Goal: Find specific page/section: Find specific page/section

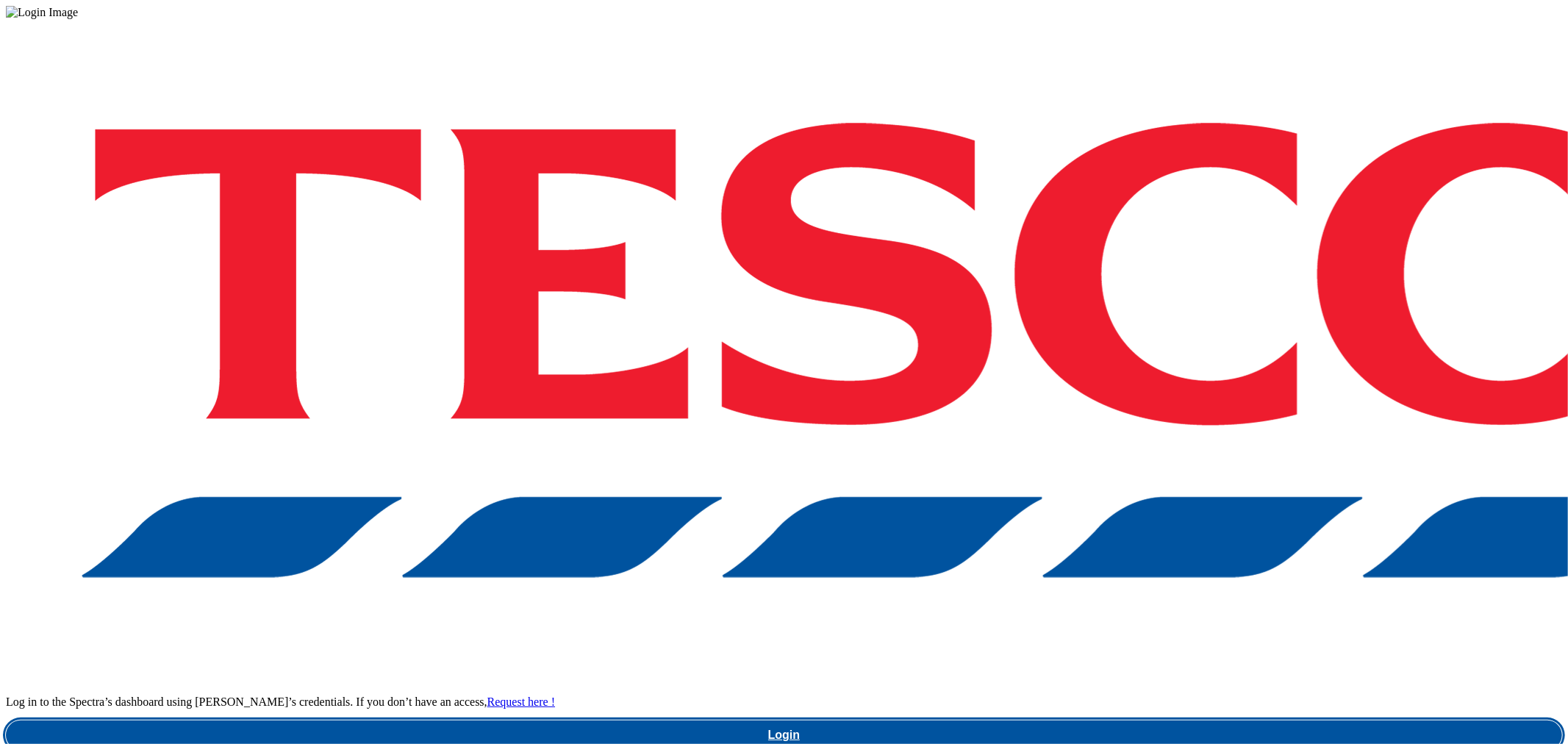
click at [1200, 720] on link "Login" at bounding box center [784, 734] width 1556 height 29
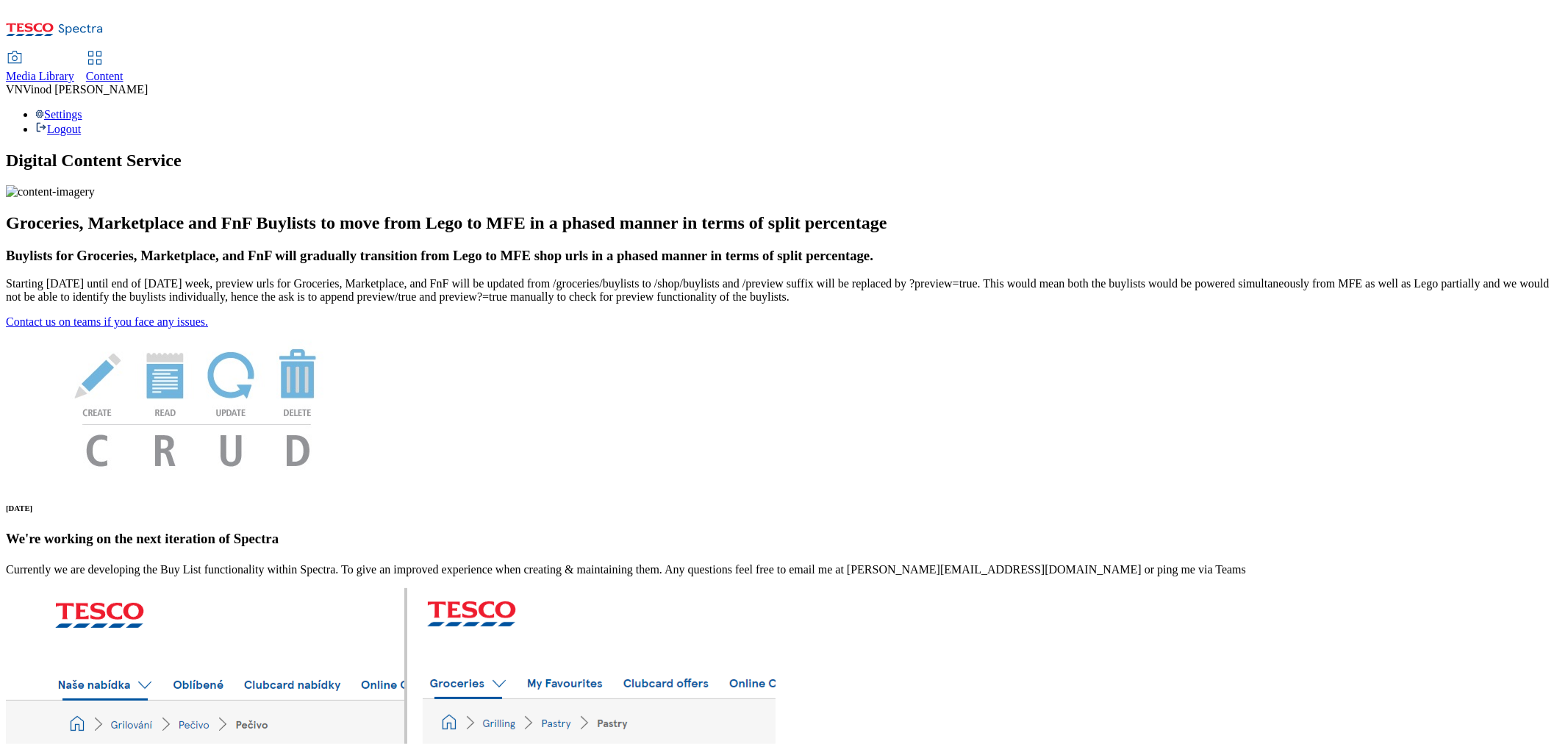
click at [123, 70] on span "Content" at bounding box center [105, 76] width 37 height 12
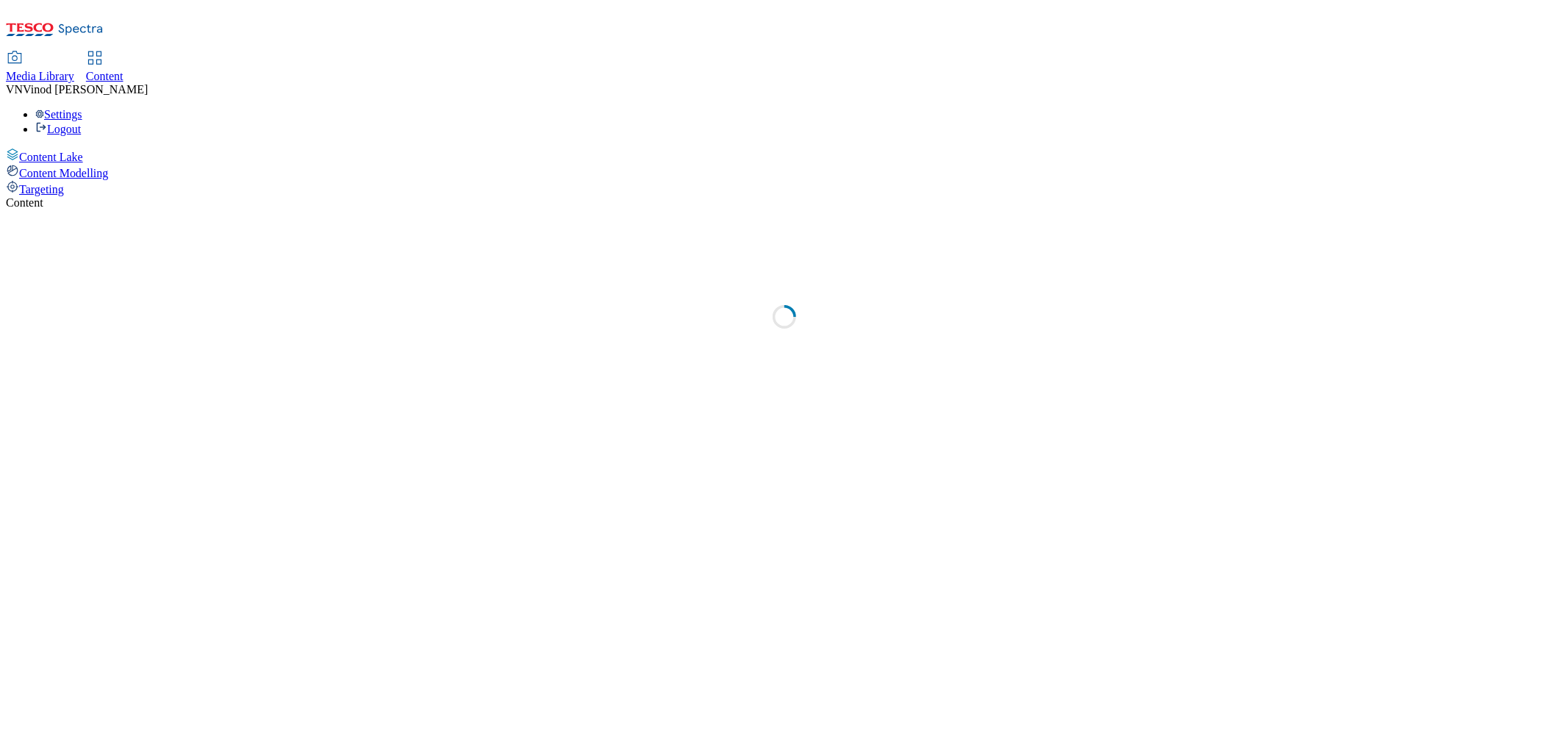
select select "ghs-uk"
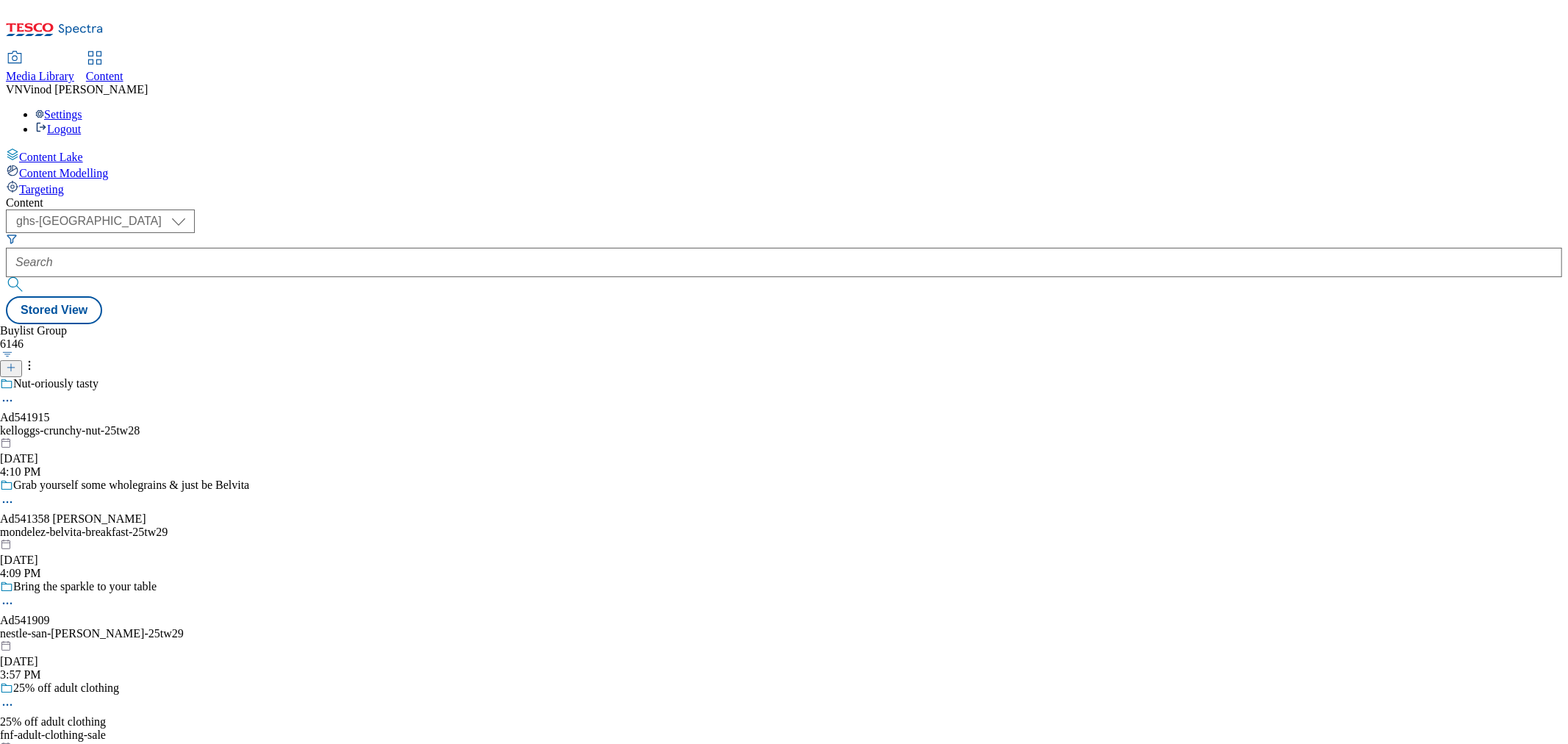
click at [16, 362] on icon at bounding box center [10, 367] width 10 height 10
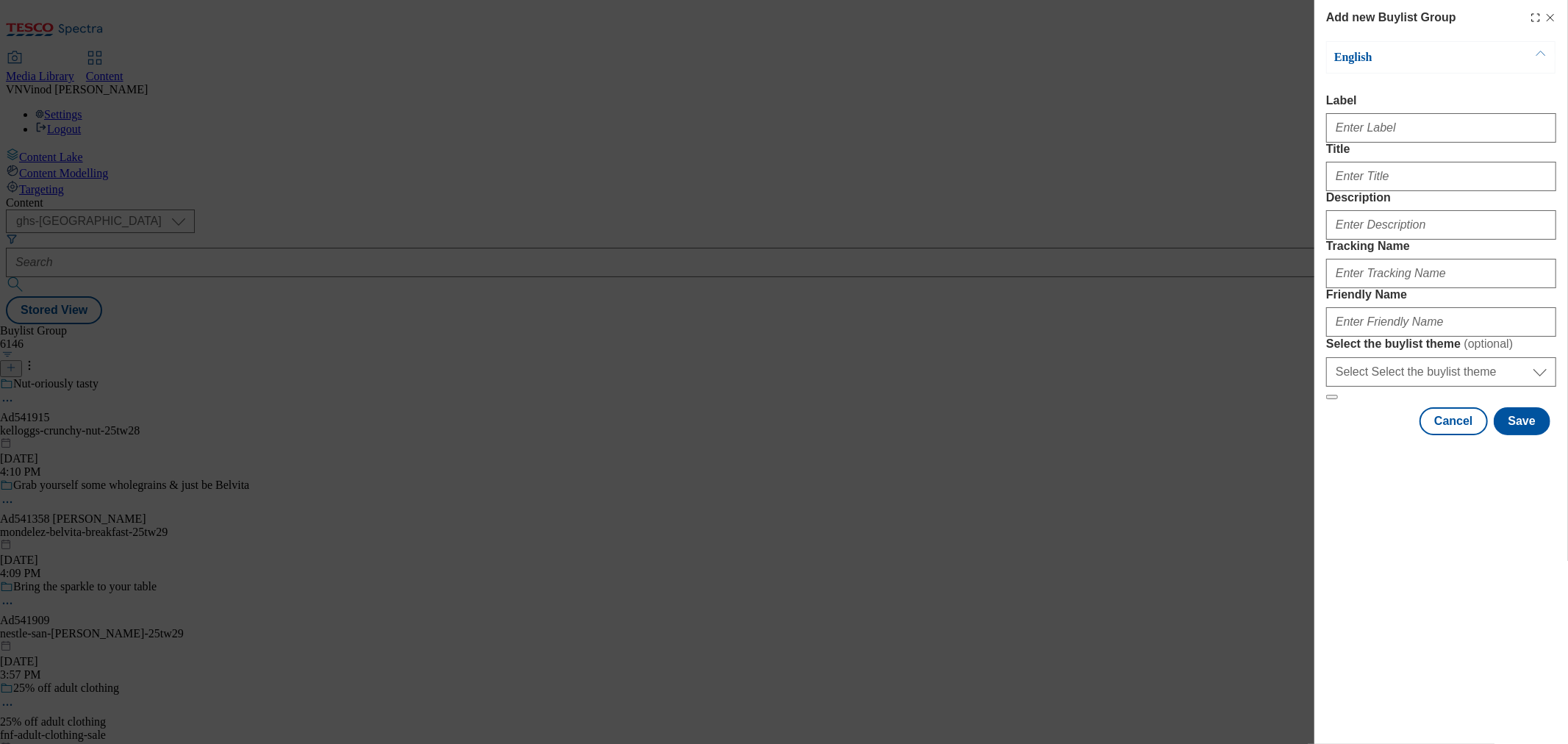
click at [1010, 38] on div "Add new Buylist Group English Label Title Description Tracking Name Friendly Na…" at bounding box center [784, 372] width 1568 height 744
